Goal: Task Accomplishment & Management: Manage account settings

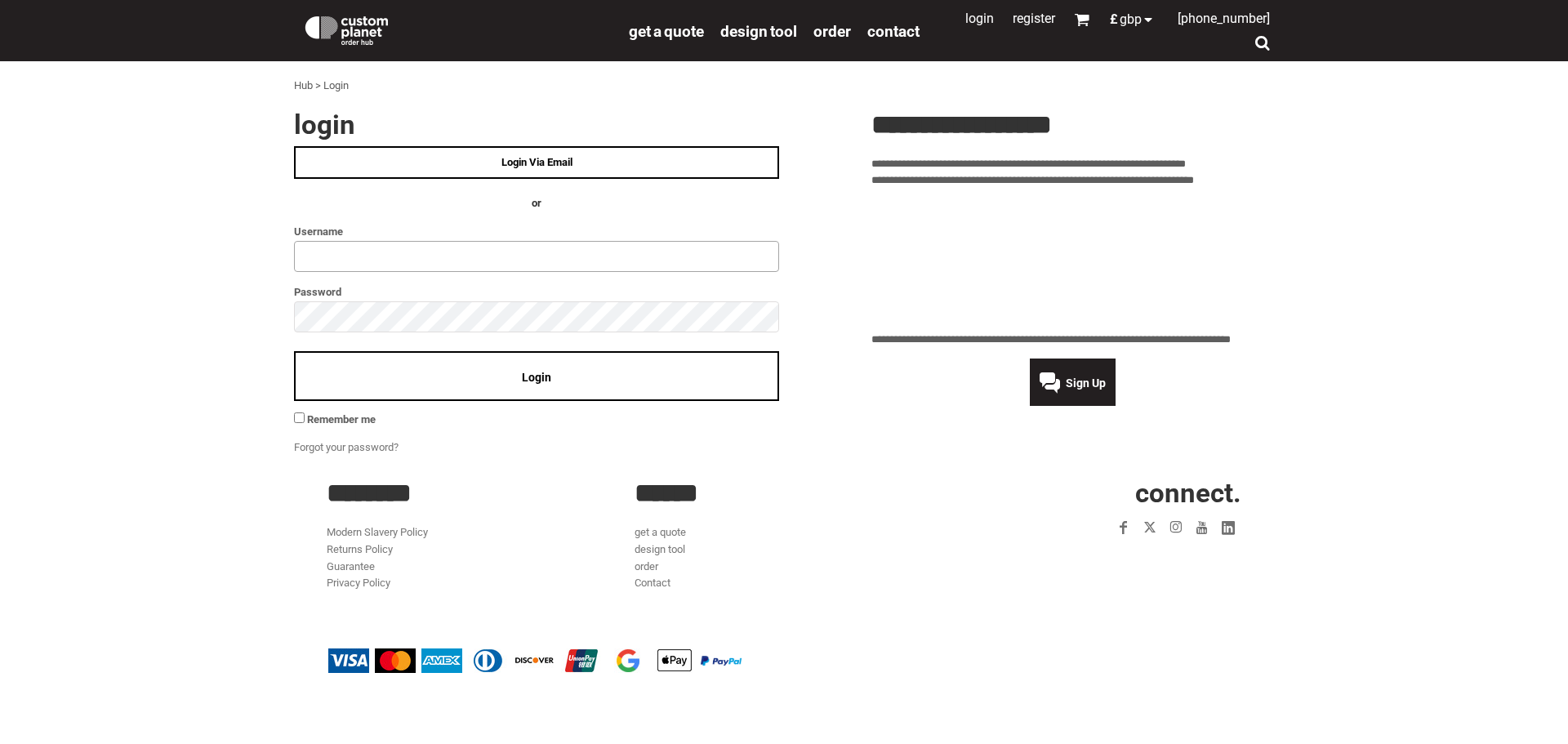
click at [323, 255] on input "text" at bounding box center [537, 256] width 485 height 31
type input "**********"
click at [511, 373] on div "Login" at bounding box center [537, 376] width 485 height 50
